Goal: Task Accomplishment & Management: Manage account settings

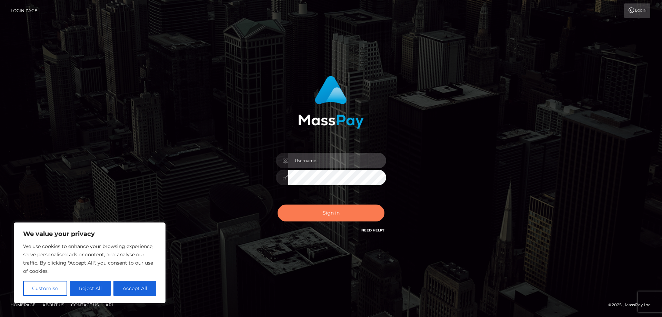
type input "mdelvalle"
click at [341, 207] on button "Sign in" at bounding box center [330, 212] width 107 height 17
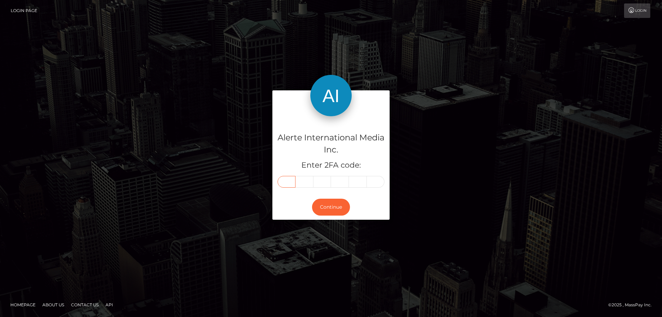
click at [289, 180] on input "text" at bounding box center [286, 182] width 18 height 12
type input "7"
type input "9"
type input "1"
type input "7"
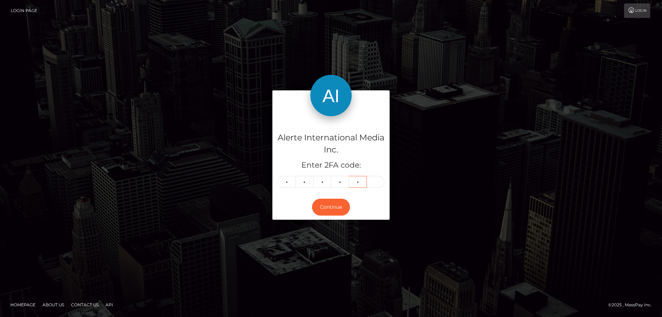
type input "1"
type input "4"
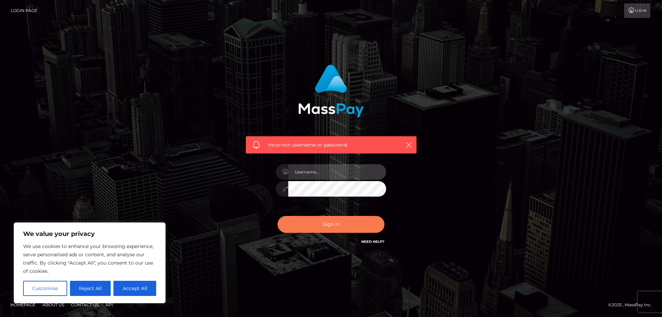
type input "mdelvalle"
click at [341, 223] on button "Sign in" at bounding box center [330, 224] width 107 height 17
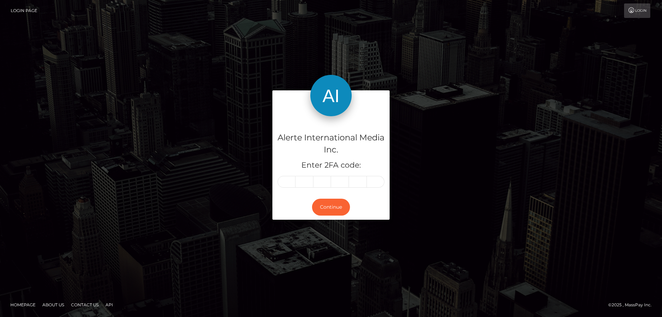
click at [293, 177] on input "text" at bounding box center [286, 182] width 18 height 12
type input "3"
type input "1"
type input "0"
type input "7"
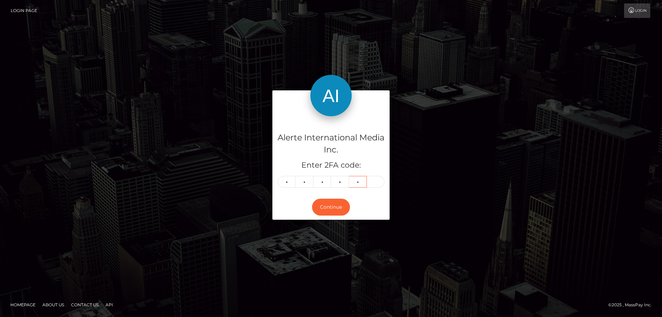
type input "8"
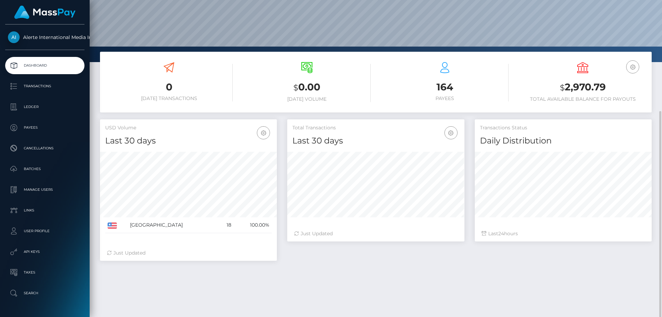
scroll to position [102, 0]
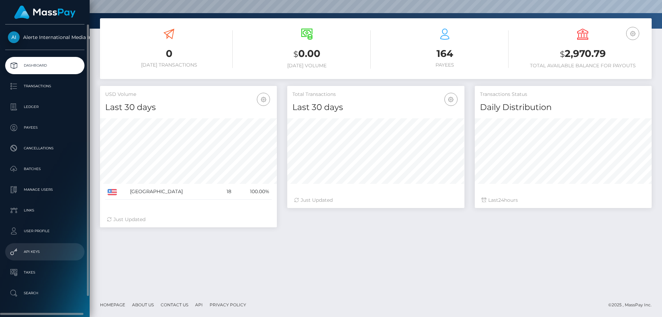
click at [50, 253] on p "API Keys" at bounding box center [45, 251] width 74 height 10
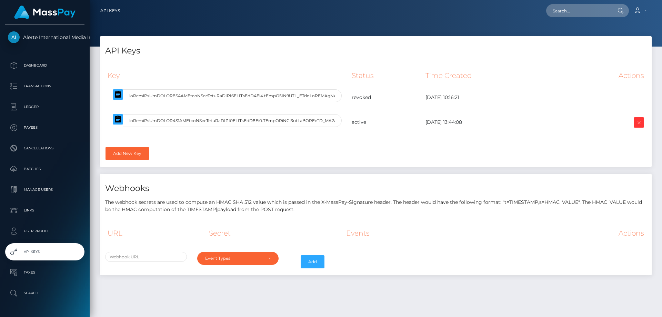
select select
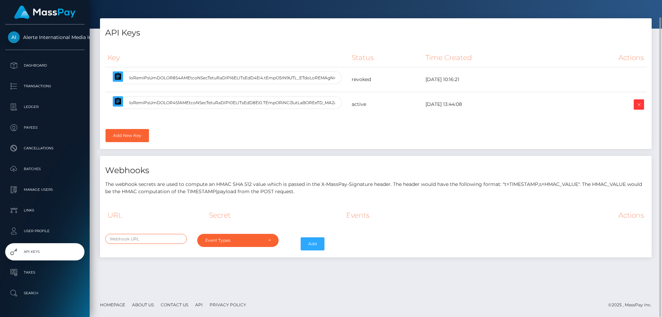
click at [183, 238] on input "text" at bounding box center [146, 239] width 82 height 10
click at [240, 238] on div "Event Types" at bounding box center [234, 241] width 58 height 6
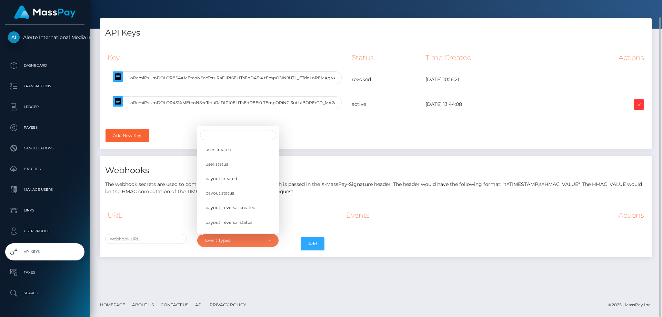
click at [244, 254] on div "URL Secret Events Actions user.created user.status payout.created payout.status" at bounding box center [376, 229] width 552 height 57
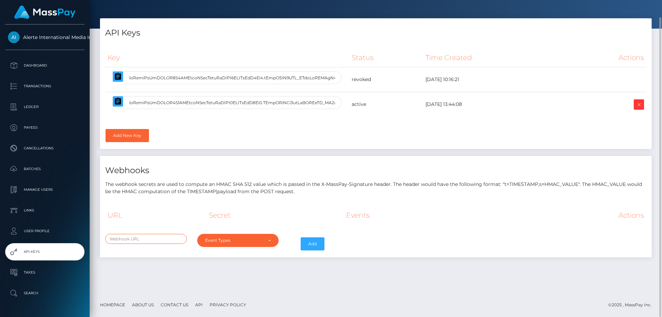
click at [158, 238] on input "text" at bounding box center [146, 239] width 82 height 10
paste input "https://payments.stripperfans.com/api/coinbase/webhook"
type input "https://payments.stripperfans.com/api/coinbase/webhook"
click at [186, 250] on div "https://payments.stripperfans.com/api/coinbase/webhook" at bounding box center [146, 244] width 92 height 20
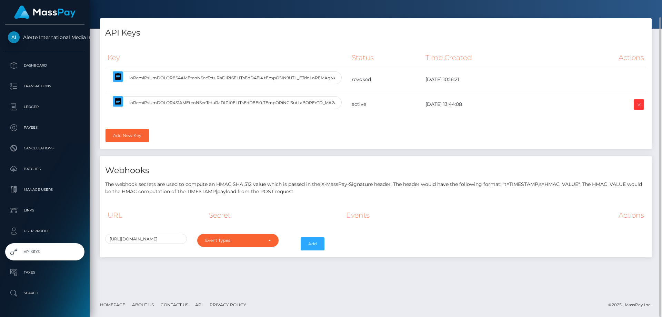
scroll to position [0, 0]
click at [222, 242] on div "Event Types" at bounding box center [234, 241] width 58 height 6
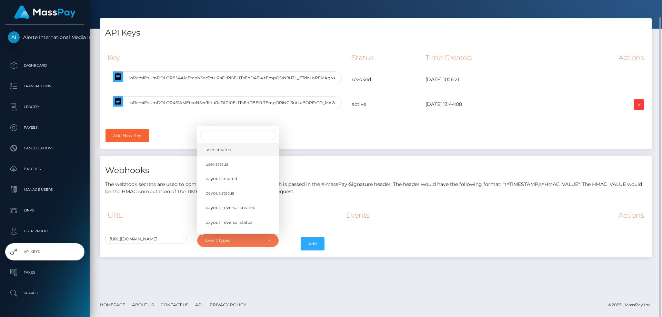
click at [254, 150] on link "user.created" at bounding box center [238, 149] width 82 height 13
select select "user.created"
click at [251, 163] on link "user.status" at bounding box center [238, 164] width 82 height 13
click at [252, 178] on link "payout.created" at bounding box center [238, 178] width 82 height 13
click at [260, 199] on link "payout.status" at bounding box center [238, 192] width 82 height 13
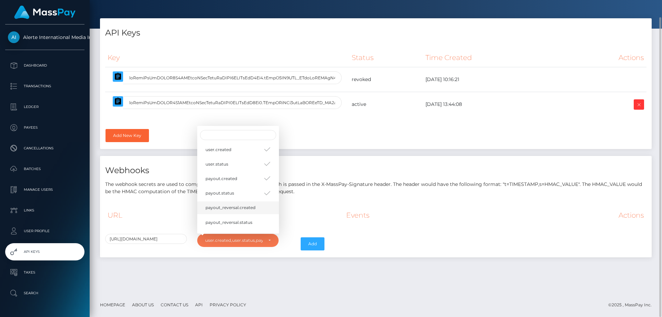
click at [259, 204] on link "payout_reversal.created" at bounding box center [238, 207] width 82 height 13
click at [256, 181] on link "payout_reversal.status" at bounding box center [238, 178] width 82 height 13
click at [253, 191] on link "load.created" at bounding box center [238, 193] width 82 height 13
click at [252, 205] on link "load.status" at bounding box center [238, 207] width 82 height 13
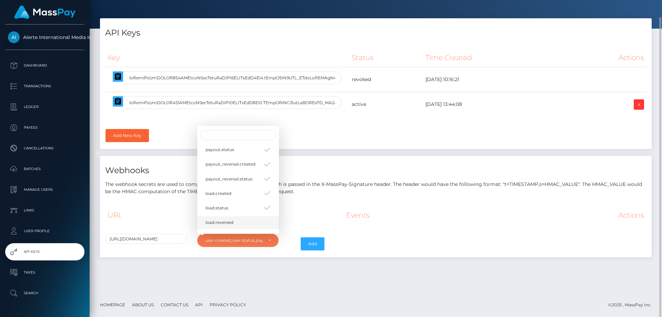
click at [251, 221] on link "load.reversed" at bounding box center [238, 222] width 82 height 13
click at [244, 176] on span "spendback.created" at bounding box center [225, 174] width 40 height 6
click at [246, 189] on link "spendback.status" at bounding box center [238, 188] width 82 height 13
click at [248, 199] on link "spendback.inactivity" at bounding box center [238, 202] width 82 height 13
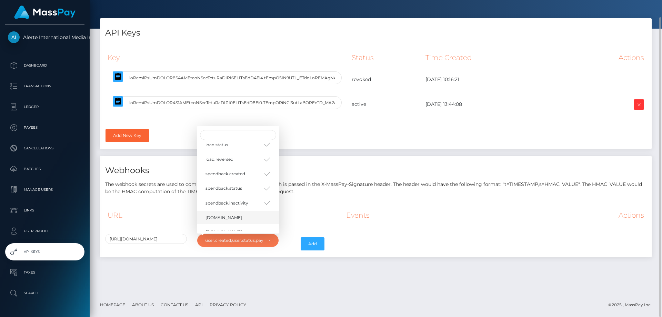
click at [246, 213] on link "kyc.id" at bounding box center [238, 217] width 82 height 13
click at [233, 180] on link "kyc.tax" at bounding box center [238, 179] width 82 height 13
click at [237, 192] on span "attributes.stored" at bounding box center [222, 194] width 35 height 6
click at [241, 209] on span "deposit_account.created" at bounding box center [231, 209] width 52 height 6
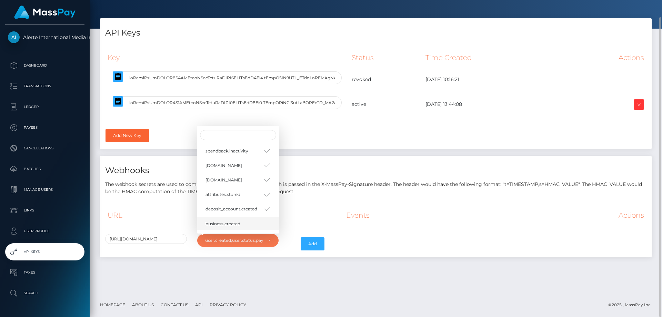
click at [241, 225] on link "business.created" at bounding box center [238, 223] width 82 height 13
click at [247, 206] on link "business.status" at bounding box center [238, 209] width 82 height 13
click at [252, 225] on link "balance.credit" at bounding box center [238, 224] width 82 height 13
click at [317, 241] on button "Add" at bounding box center [313, 243] width 24 height 13
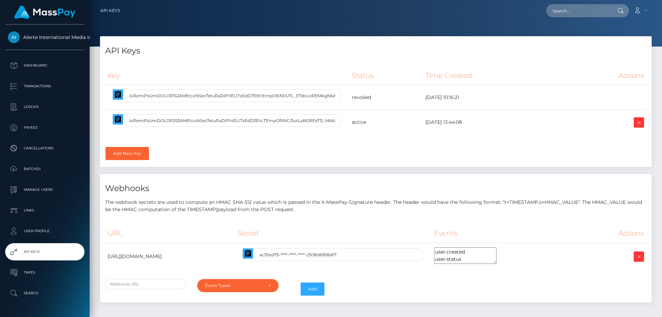
select select
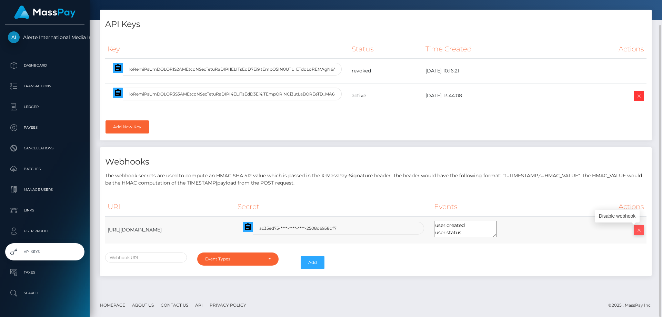
click at [641, 229] on icon at bounding box center [639, 230] width 8 height 9
click at [235, 202] on th "URL" at bounding box center [170, 206] width 130 height 19
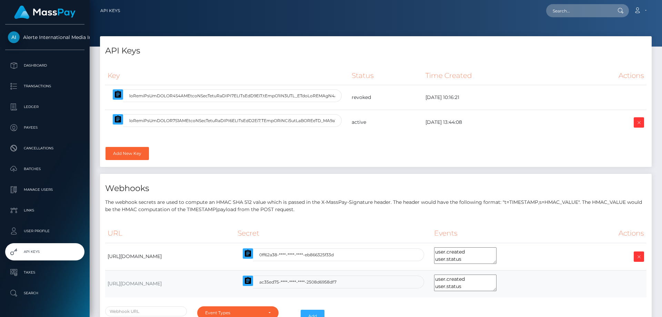
select select
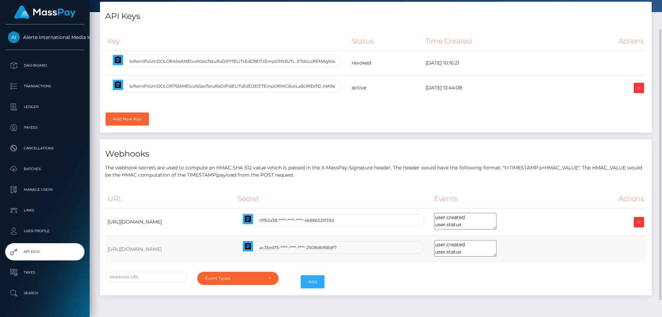
scroll to position [54, 0]
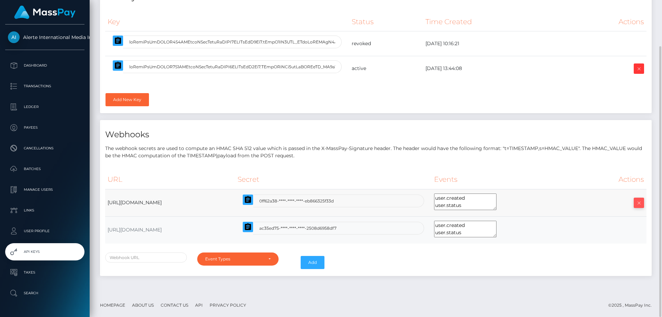
click at [637, 202] on icon at bounding box center [639, 203] width 8 height 9
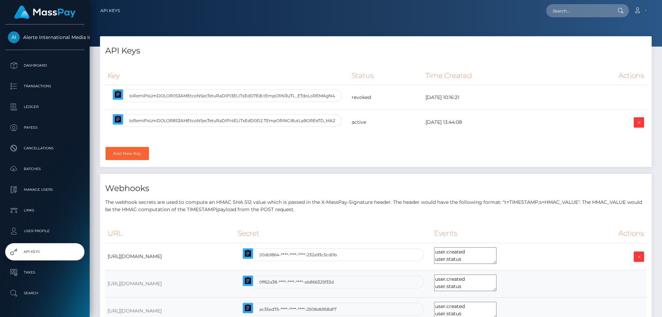
select select
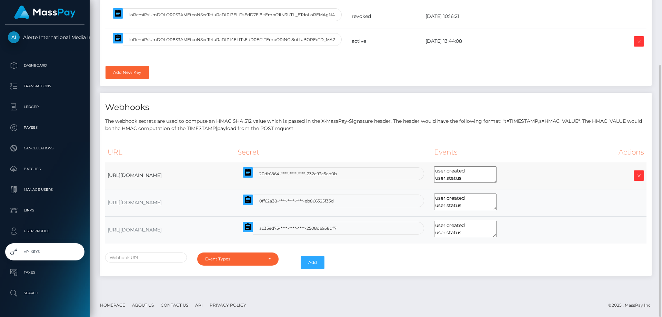
scroll to position [14, 0]
click at [496, 170] on textarea "user.created user.status payout.created payout.status payout_reversal.created p…" at bounding box center [465, 174] width 62 height 17
click at [496, 175] on textarea "user.created user.status payout.created payout.status payout_reversal.created p…" at bounding box center [465, 174] width 62 height 17
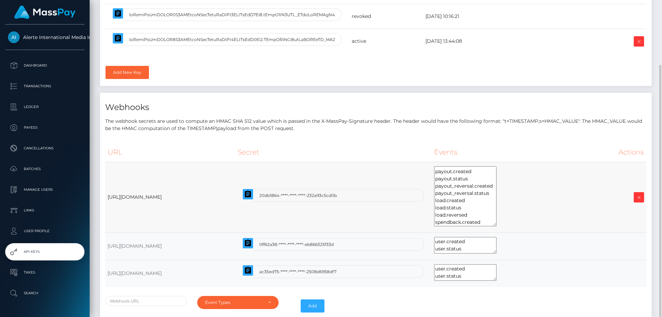
drag, startPoint x: 550, startPoint y: 180, endPoint x: 557, endPoint y: 223, distance: 44.0
click at [557, 223] on td "user.created user.status payout.created payout.status payout_reversal.created p…" at bounding box center [506, 197] width 148 height 71
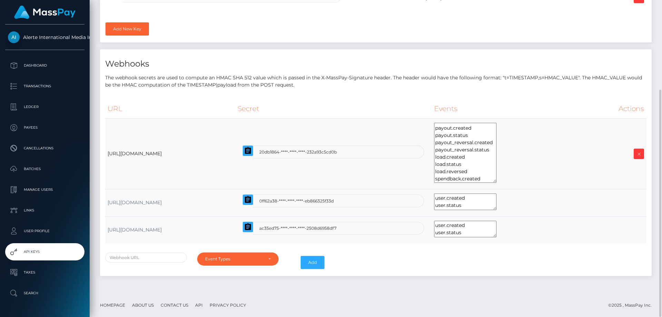
click at [224, 155] on td "[URL][DOMAIN_NAME]" at bounding box center [170, 153] width 130 height 71
copy tr "[URL][DOMAIN_NAME]"
click at [270, 74] on p "The webhook secrets are used to compute an HMAC SHA 512 value which is passed i…" at bounding box center [375, 81] width 541 height 14
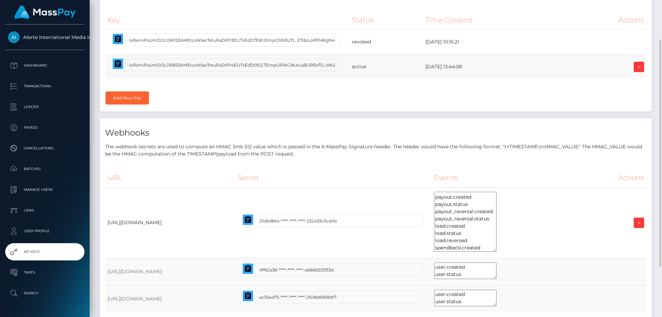
scroll to position [90, 0]
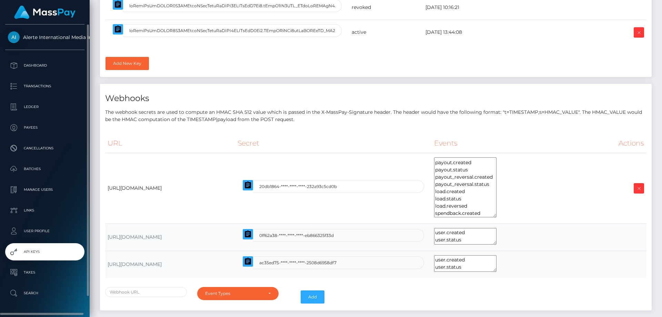
click at [54, 38] on span "Alerte International Media Inc." at bounding box center [44, 37] width 79 height 6
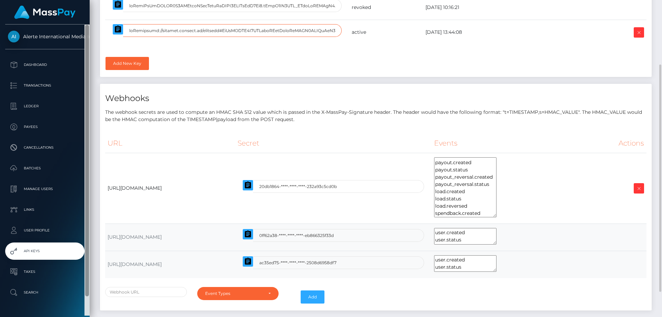
click at [92, 44] on div "Alerte International Media Inc. Dashboard Transactions Ledger Payees" at bounding box center [331, 158] width 662 height 317
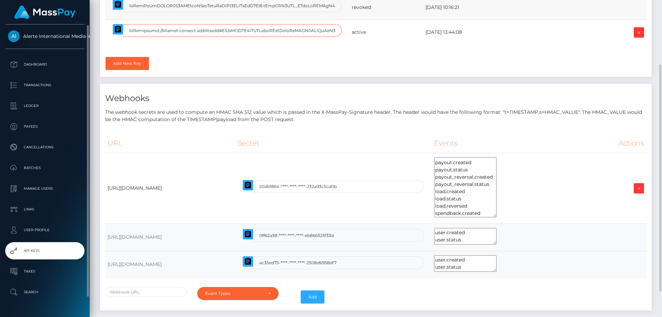
type input "eyJlbmhttps://[DOMAIN_NAME][URL].."
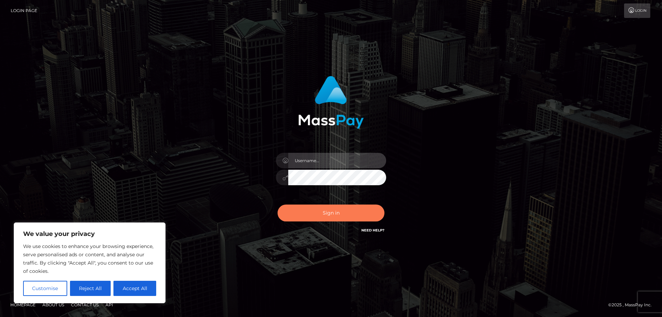
type input "mdelvalle"
click at [337, 209] on button "Sign in" at bounding box center [330, 212] width 107 height 17
type input "mdelvalle"
click at [327, 213] on button "Sign in" at bounding box center [330, 212] width 107 height 17
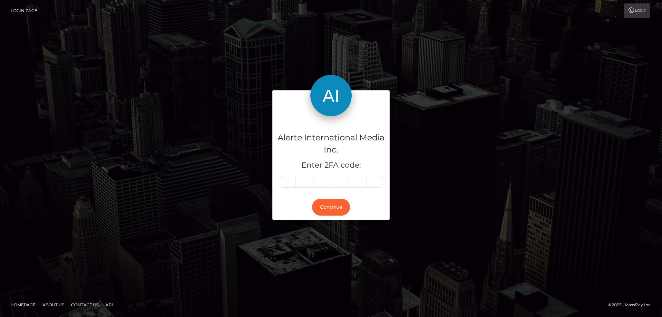
click at [287, 180] on input "text" at bounding box center [286, 182] width 18 height 12
type input "3"
type input "7"
type input "9"
type input "0"
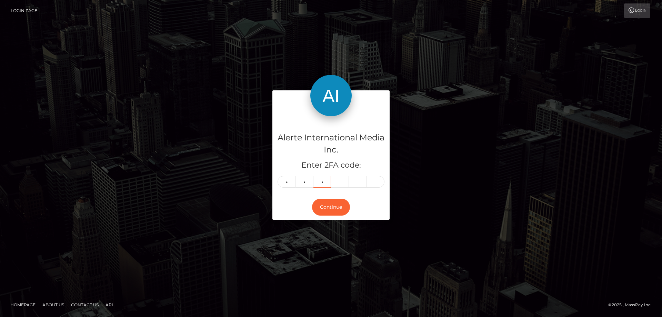
type input "5"
type input "2"
type input "6"
type input "9"
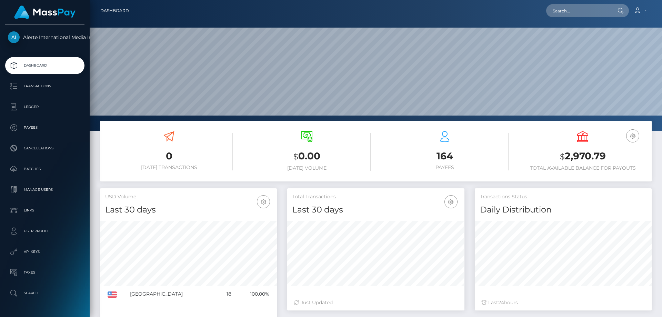
scroll to position [122, 177]
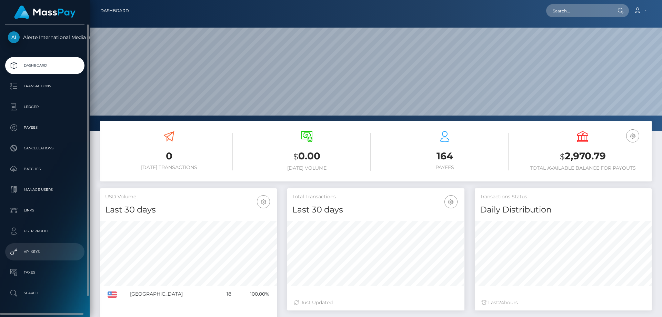
click at [38, 254] on p "API Keys" at bounding box center [45, 251] width 74 height 10
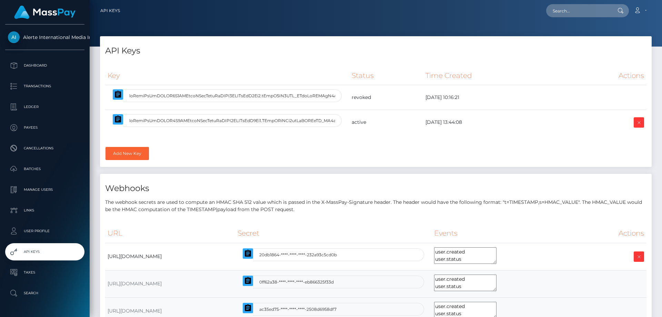
select select
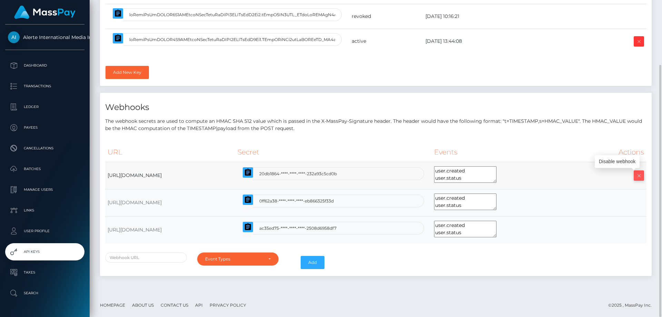
click at [636, 176] on icon at bounding box center [639, 175] width 8 height 9
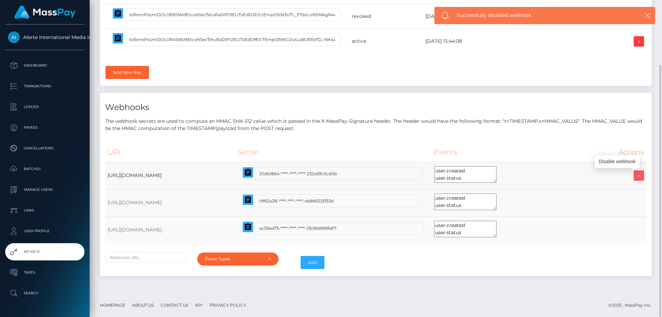
scroll to position [0, 0]
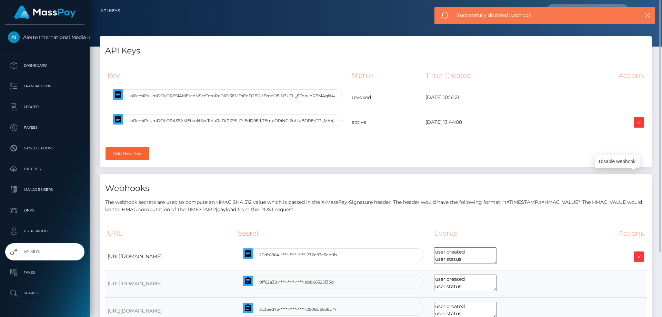
click at [624, 214] on div "Webhooks The webhook secrets are used to compute an HMAC SHA 512 value which is…" at bounding box center [376, 265] width 552 height 183
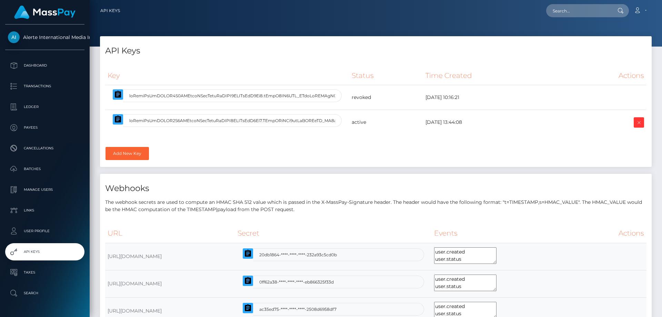
select select
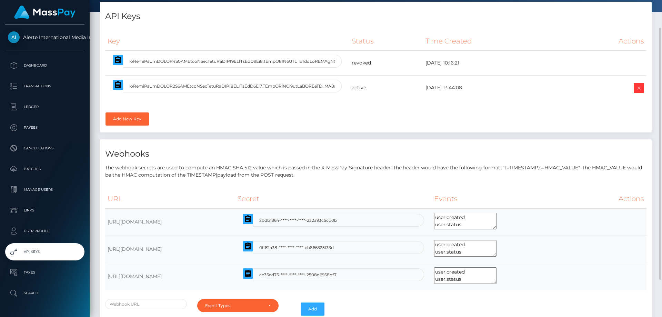
scroll to position [81, 0]
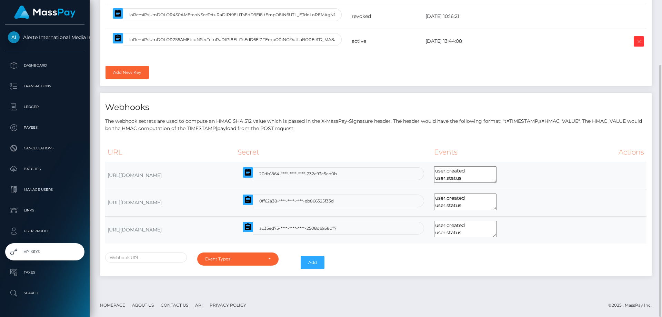
click at [628, 153] on th "Actions" at bounding box center [612, 152] width 67 height 19
click at [432, 144] on th "Secret" at bounding box center [333, 152] width 196 height 19
click at [383, 138] on div "URL Secret Events Actions https://payments.stripperfans.com/api/coinbase/webhoo…" at bounding box center [376, 207] width 552 height 138
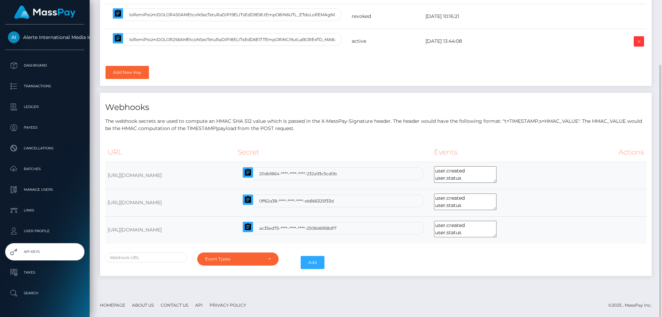
click at [376, 146] on th "Secret" at bounding box center [333, 152] width 196 height 19
click at [373, 152] on th "Secret" at bounding box center [333, 152] width 196 height 19
click at [206, 161] on th "URL" at bounding box center [170, 152] width 130 height 19
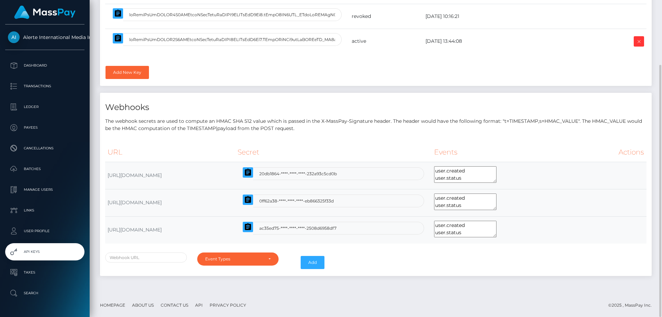
click at [206, 161] on th "URL" at bounding box center [170, 152] width 130 height 19
click at [212, 151] on th "URL" at bounding box center [170, 152] width 130 height 19
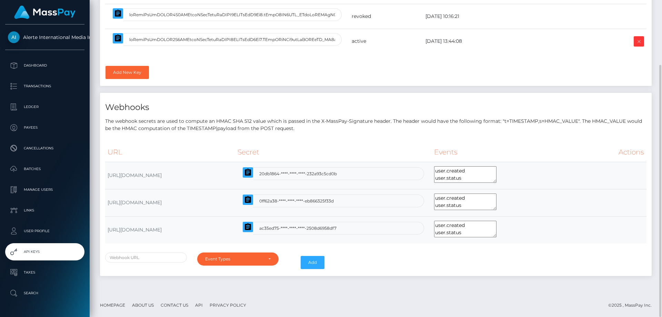
click at [432, 152] on th "Secret" at bounding box center [333, 152] width 196 height 19
click at [547, 155] on th "Events" at bounding box center [506, 152] width 148 height 19
click at [501, 150] on th "Events" at bounding box center [506, 152] width 148 height 19
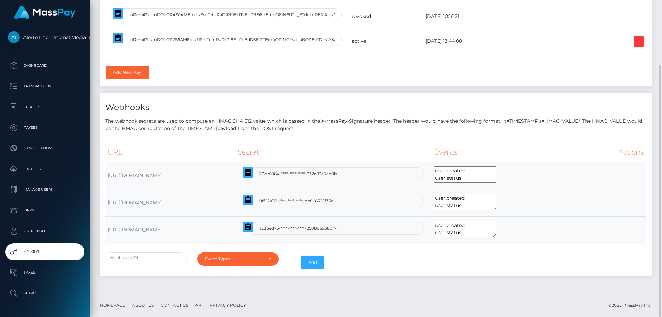
click at [501, 150] on th "Events" at bounding box center [506, 152] width 148 height 19
click at [579, 150] on th "Events" at bounding box center [506, 152] width 148 height 19
click at [639, 156] on th "Actions" at bounding box center [612, 152] width 67 height 19
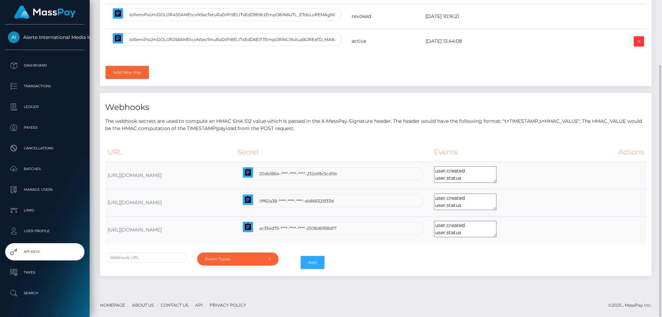
click at [639, 156] on th "Actions" at bounding box center [612, 152] width 67 height 19
click at [432, 143] on th "Secret" at bounding box center [333, 152] width 196 height 19
click at [353, 142] on div "URL Secret Events Actions https://payments.stripperfans.com/api/coinbase/webhoo…" at bounding box center [376, 207] width 552 height 138
click at [235, 151] on th "URL" at bounding box center [170, 152] width 130 height 19
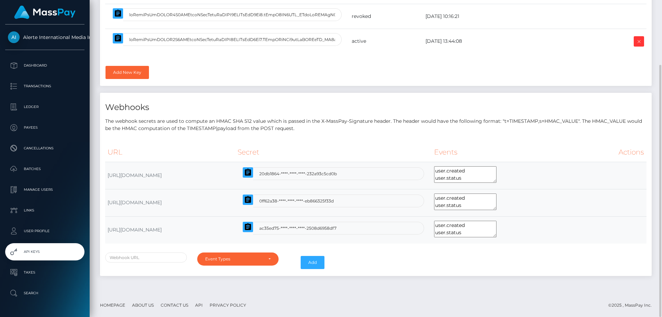
click at [235, 152] on th "URL" at bounding box center [170, 152] width 130 height 19
click at [180, 145] on th "URL" at bounding box center [170, 152] width 130 height 19
click at [107, 144] on th "URL" at bounding box center [170, 152] width 130 height 19
click at [116, 145] on th "URL" at bounding box center [170, 152] width 130 height 19
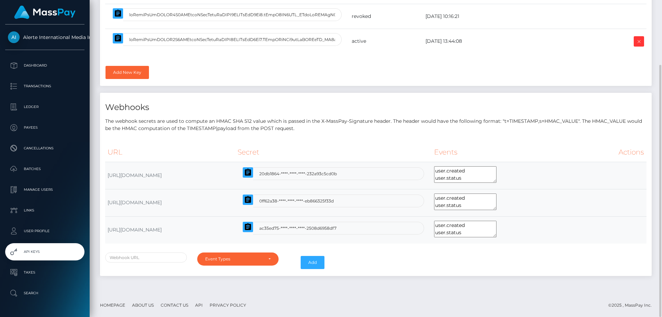
click at [214, 171] on td "https://payments.stripperfans.com/api/coinbase/webhook" at bounding box center [170, 175] width 130 height 27
